Goal: Task Accomplishment & Management: Use online tool/utility

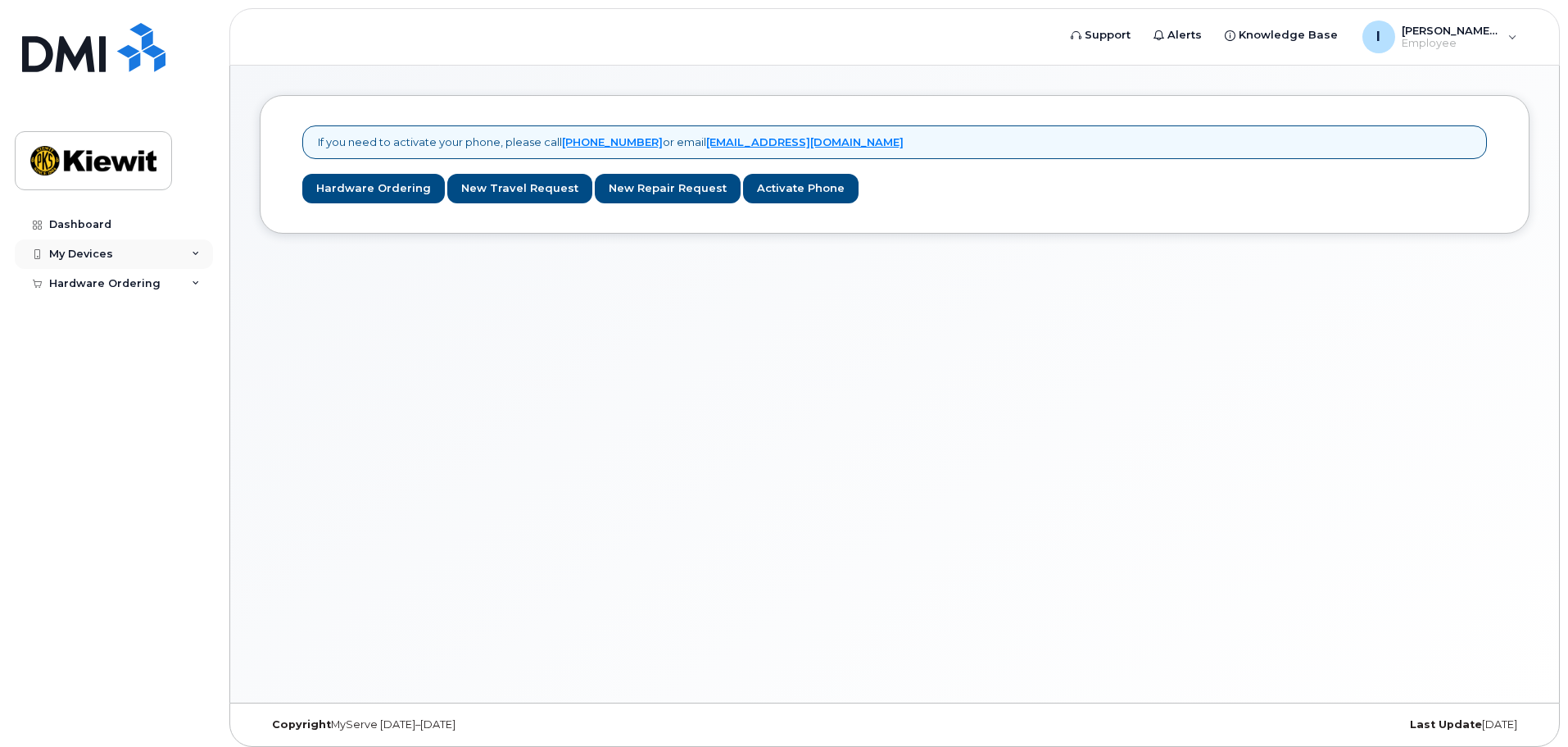
click at [161, 252] on div "My Devices" at bounding box center [114, 253] width 198 height 29
click at [164, 260] on div "My Devices" at bounding box center [114, 253] width 198 height 29
click at [179, 291] on div "Hardware Ordering" at bounding box center [114, 283] width 198 height 29
click at [181, 289] on div "Hardware Ordering" at bounding box center [114, 283] width 198 height 29
click at [100, 157] on img at bounding box center [93, 160] width 127 height 47
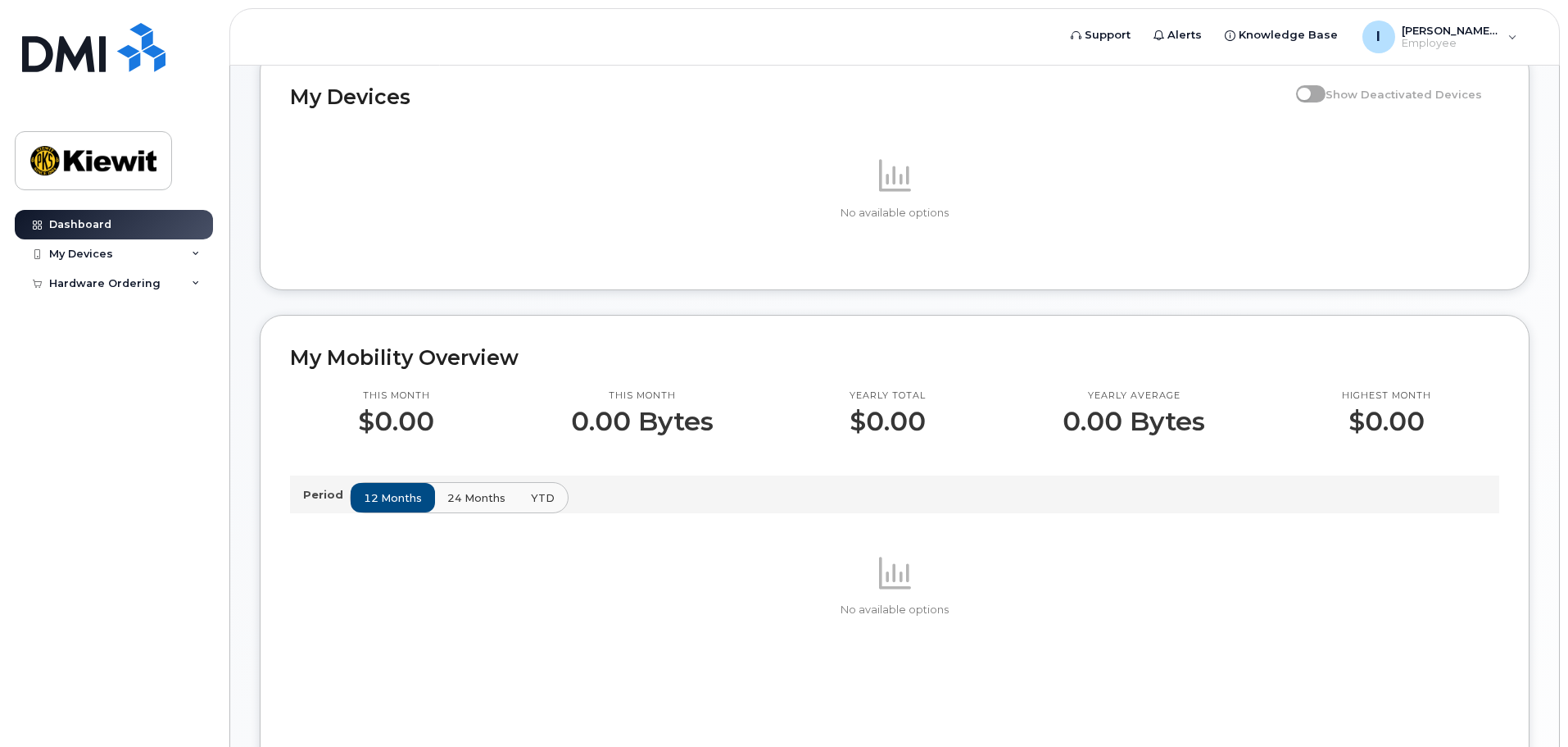
scroll to position [27, 0]
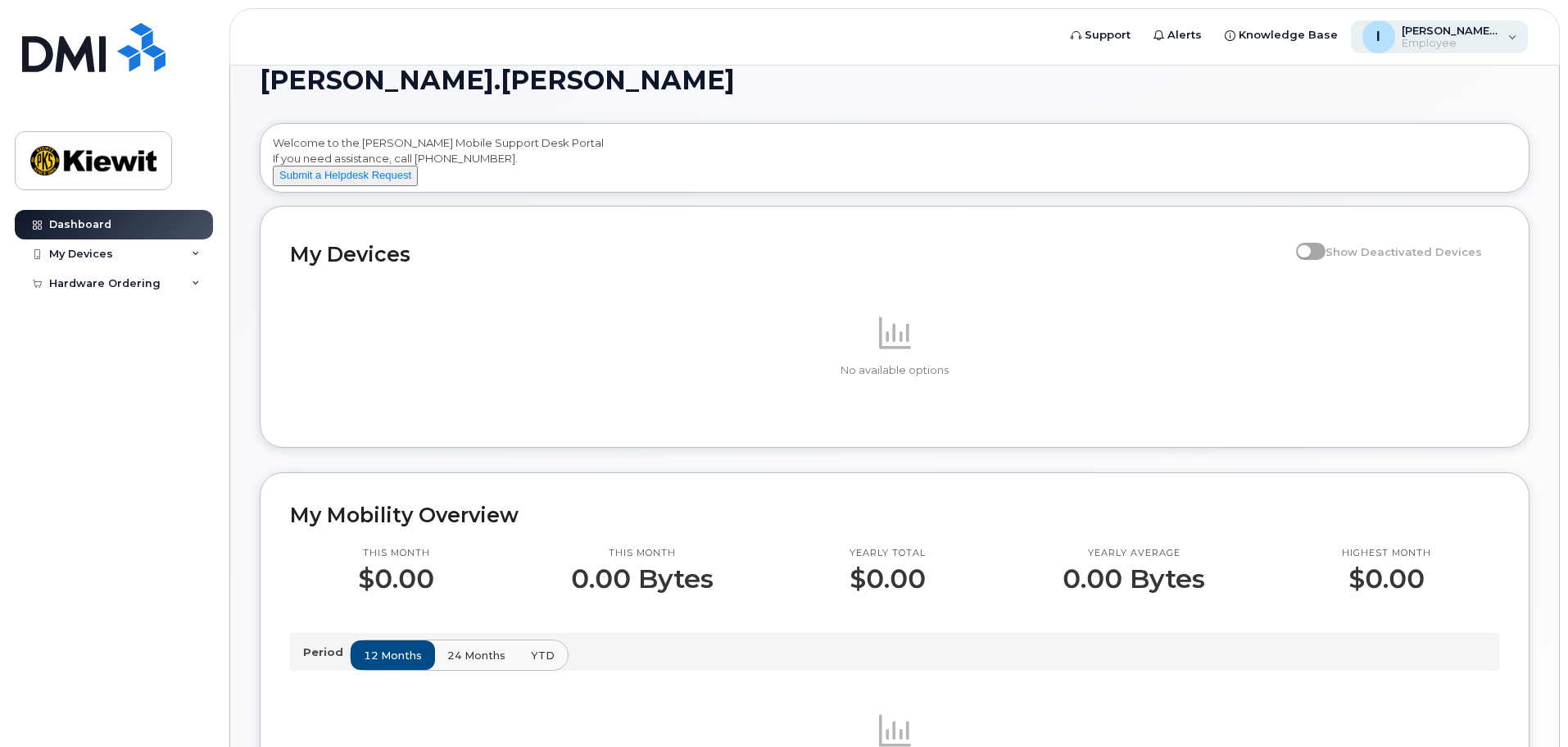
click at [1441, 27] on span "[PERSON_NAME].[PERSON_NAME]" at bounding box center [1451, 31] width 98 height 13
click at [1166, 93] on div "Isabella.Serafim Welcome to the Kiewit Mobile Support Desk Portal If you need a…" at bounding box center [894, 715] width 1269 height 1296
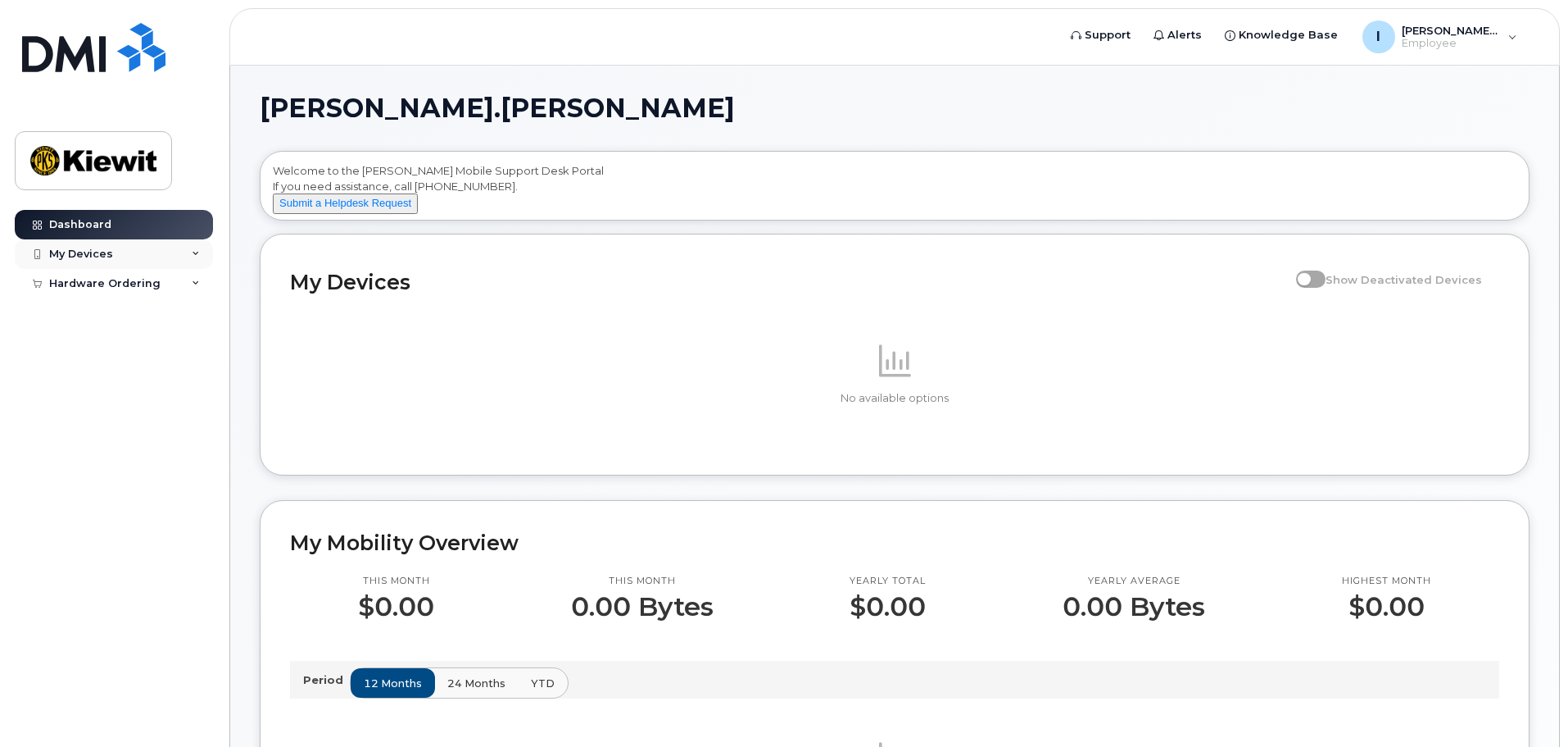
click at [133, 244] on div "My Devices" at bounding box center [114, 253] width 198 height 29
click at [174, 313] on div "Hardware Ordering" at bounding box center [114, 314] width 198 height 29
click at [1435, 47] on span "Employee" at bounding box center [1451, 43] width 98 height 13
click at [518, 137] on div "Isabella.Serafim Welcome to the Kiewit Mobile Support Desk Portal If you need a…" at bounding box center [894, 743] width 1269 height 1296
click at [1458, 42] on span "Employee" at bounding box center [1451, 43] width 98 height 13
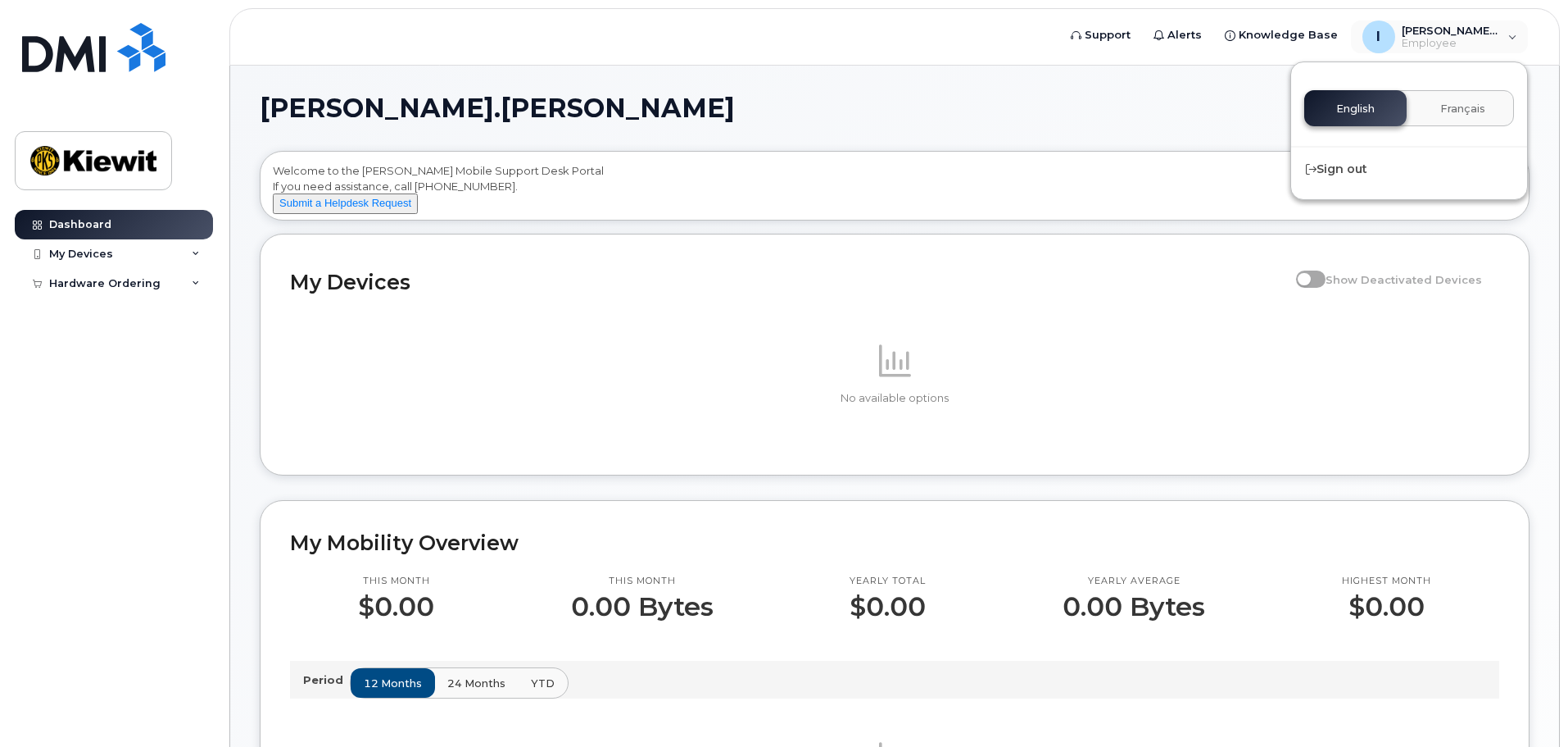
click at [1070, 77] on div "Isabella.Serafim Welcome to the Kiewit Mobile Support Desk Portal If you need a…" at bounding box center [895, 755] width 1328 height 1379
click at [200, 251] on div "My Devices" at bounding box center [114, 253] width 198 height 29
drag, startPoint x: 201, startPoint y: 252, endPoint x: 207, endPoint y: 267, distance: 16.2
click at [201, 253] on div "My Devices" at bounding box center [114, 253] width 198 height 29
click at [204, 283] on div "Hardware Ordering" at bounding box center [114, 283] width 198 height 29
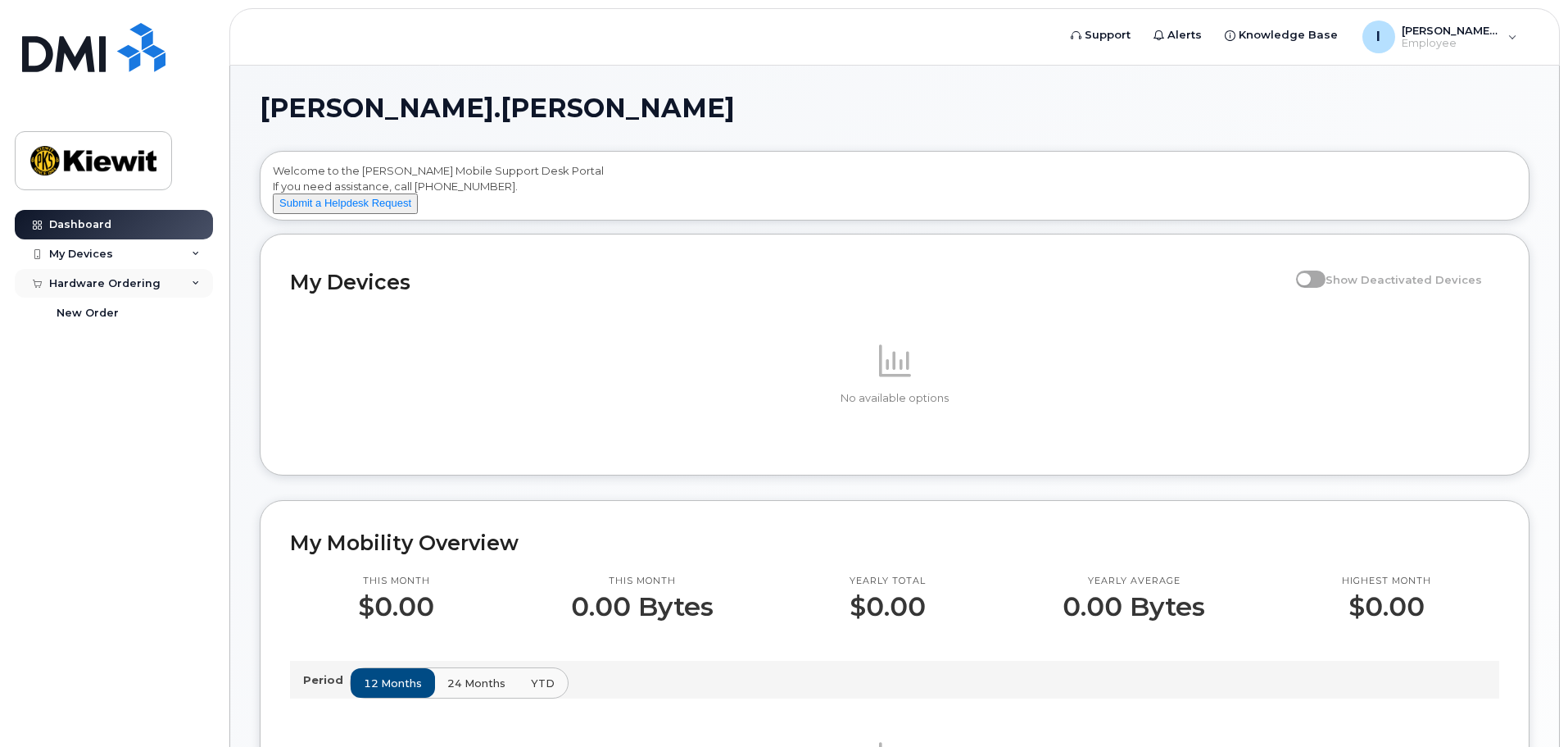
click at [201, 283] on div "Hardware Ordering" at bounding box center [114, 283] width 198 height 29
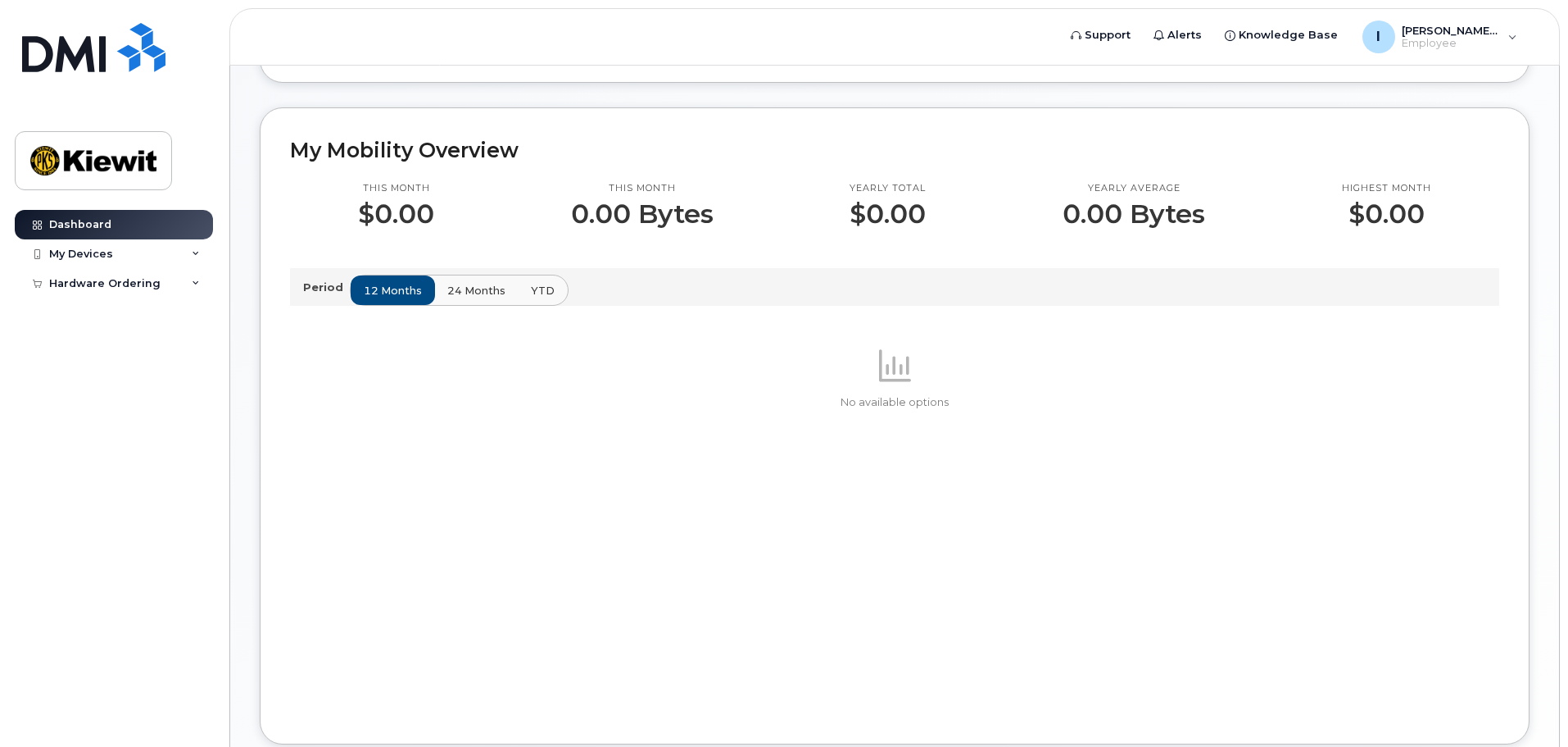
scroll to position [410, 0]
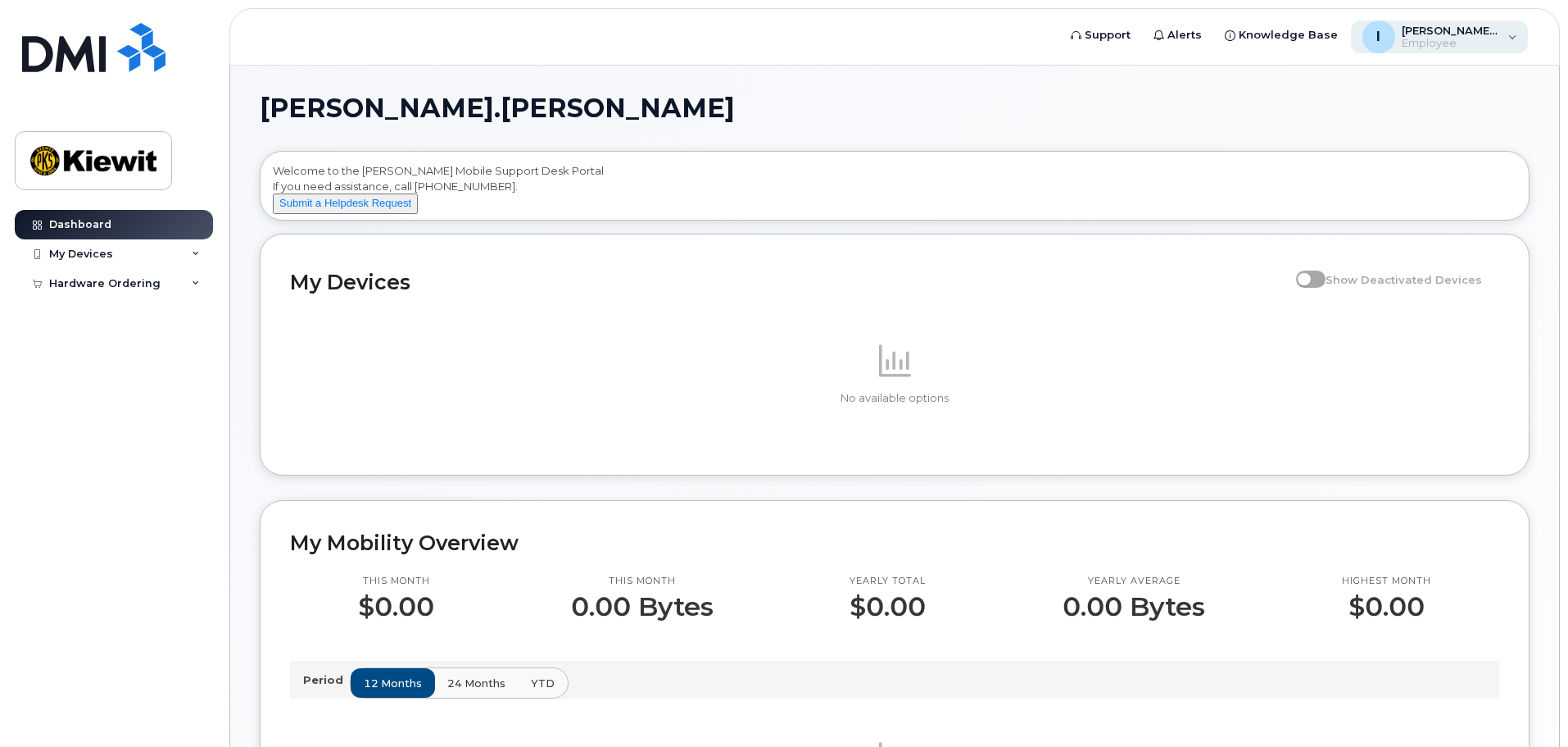
click at [1445, 40] on span "Employee" at bounding box center [1451, 43] width 98 height 13
click at [1045, 110] on h1 "[PERSON_NAME].[PERSON_NAME]" at bounding box center [891, 107] width 1262 height 26
